Goal: Go to known website: Access a specific website the user already knows

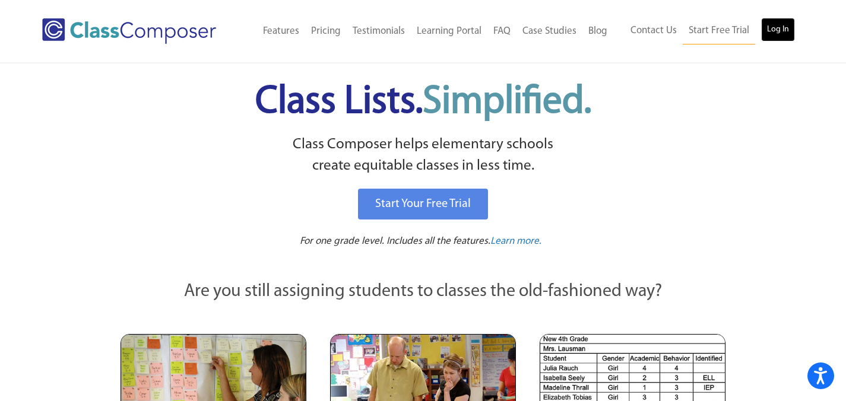
click at [778, 34] on link "Log In" at bounding box center [778, 30] width 34 height 24
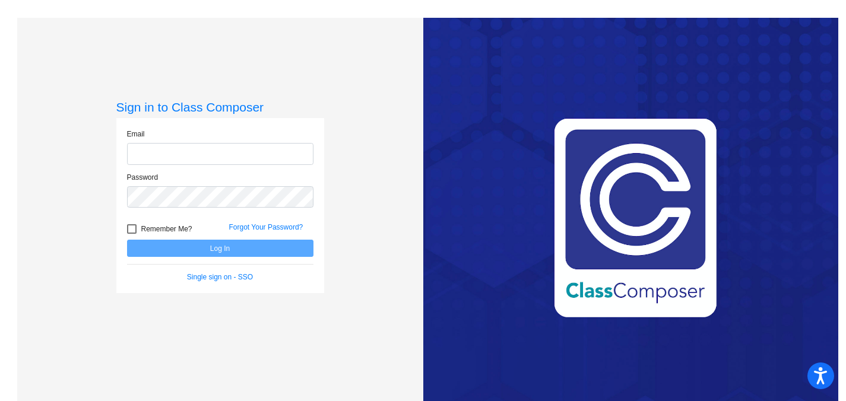
type input "[EMAIL_ADDRESS][DOMAIN_NAME]"
click at [243, 259] on form "Email [EMAIL_ADDRESS][DOMAIN_NAME] Password Remember Me? Forgot Your Password? …" at bounding box center [220, 206] width 186 height 154
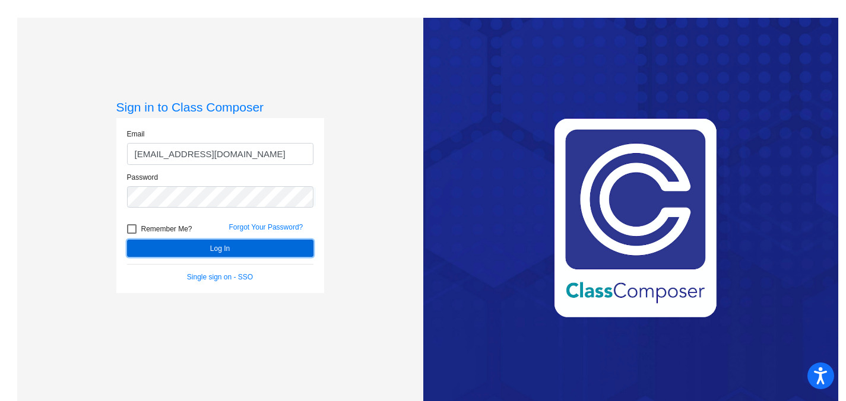
click at [242, 248] on button "Log In" at bounding box center [220, 248] width 186 height 17
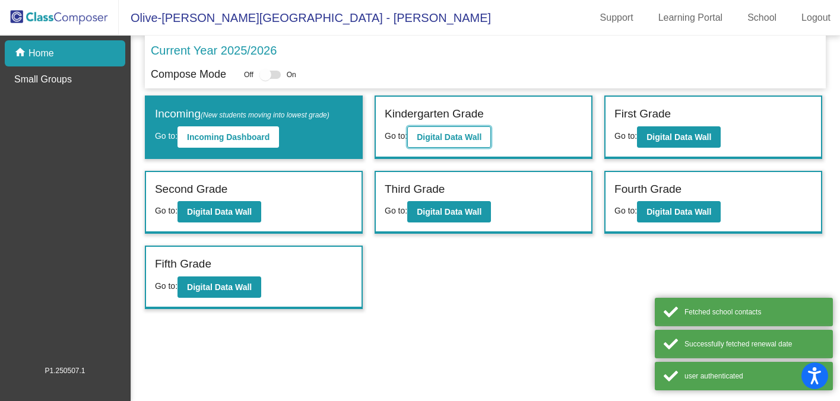
click at [485, 135] on button "Digital Data Wall" at bounding box center [449, 136] width 84 height 21
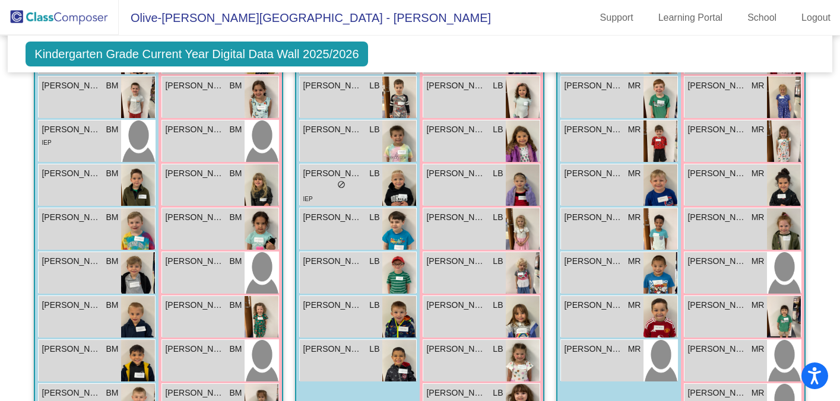
scroll to position [867, 0]
